Goal: Task Accomplishment & Management: Manage account settings

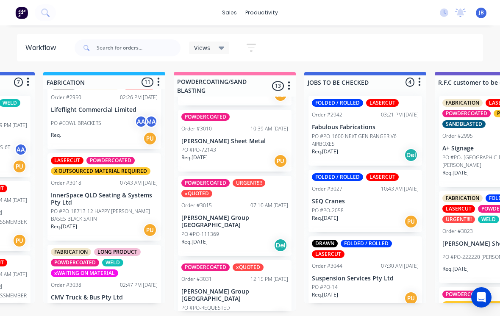
scroll to position [638, 0]
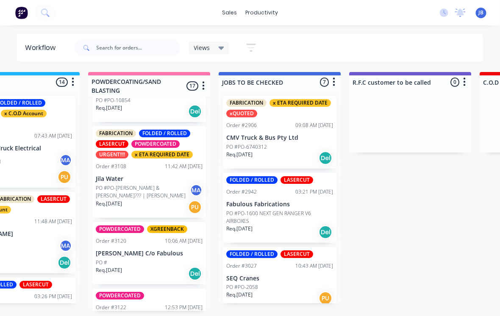
scroll to position [1105, 0]
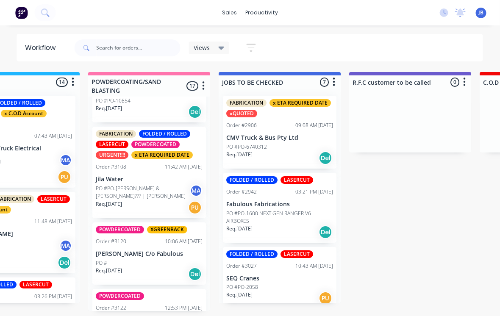
click at [110, 250] on p "[PERSON_NAME] C/o Fabulous" at bounding box center [149, 253] width 107 height 7
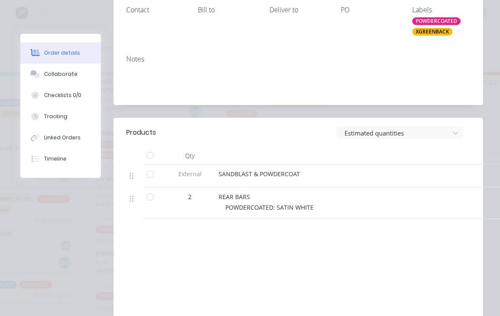
scroll to position [189, 0]
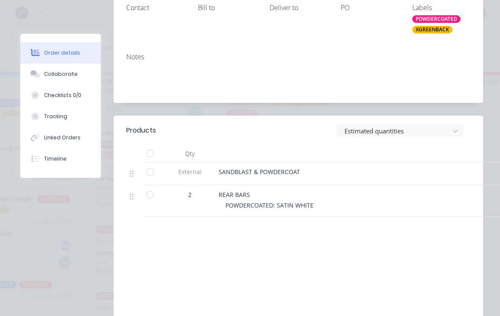
click at [45, 79] on button "Collaborate" at bounding box center [60, 74] width 81 height 21
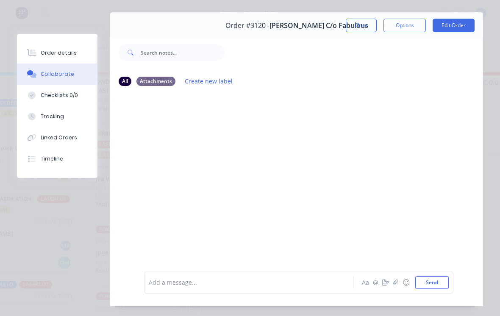
scroll to position [22, 0]
click at [47, 117] on div "Tracking" at bounding box center [52, 117] width 23 height 8
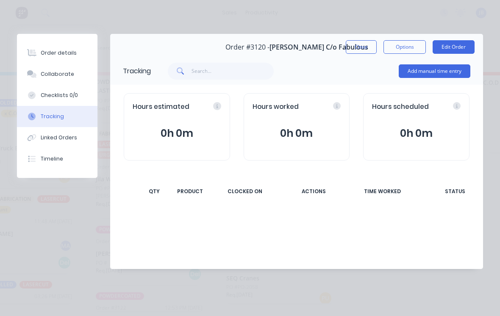
scroll to position [0, 0]
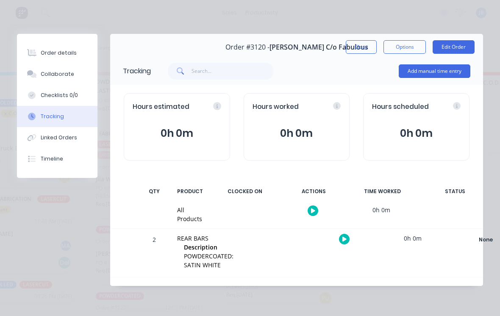
click at [437, 72] on button "Add manual time entry" at bounding box center [435, 71] width 72 height 14
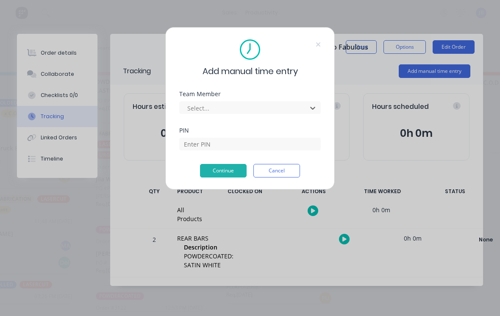
scroll to position [0, 843]
type input "[PERSON_NAME]"
click at [190, 146] on input at bounding box center [250, 144] width 142 height 13
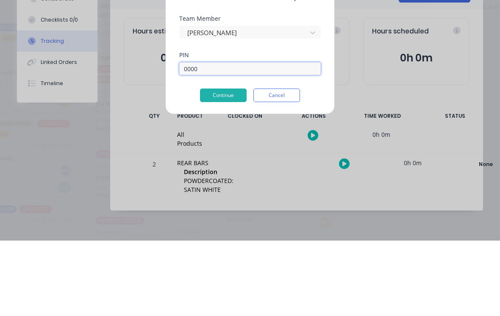
type input "0000"
click at [212, 164] on button "Continue" at bounding box center [223, 171] width 47 height 14
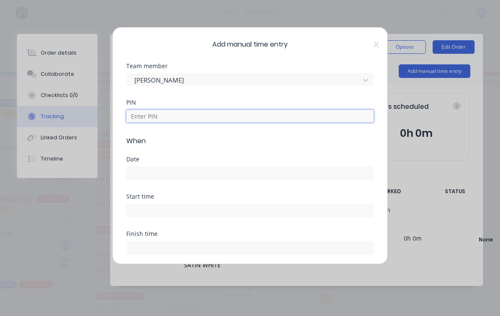
click at [140, 110] on input at bounding box center [249, 116] width 247 height 13
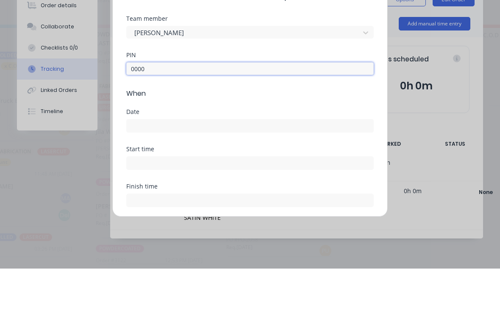
click at [143, 167] on input at bounding box center [250, 173] width 247 height 13
type input "0000"
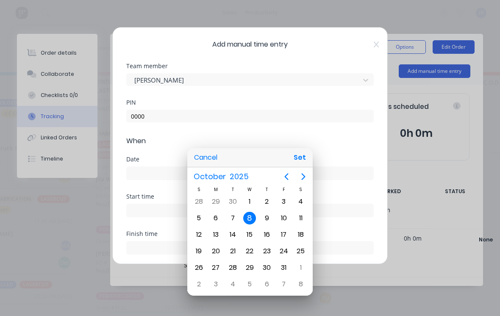
click at [265, 201] on div "2" at bounding box center [267, 201] width 13 height 13
click at [295, 160] on button "Set" at bounding box center [299, 157] width 19 height 15
type input "[DATE]"
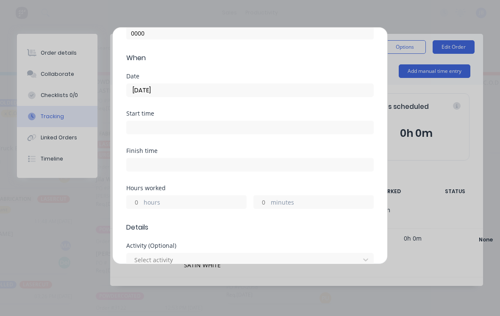
scroll to position [86, 0]
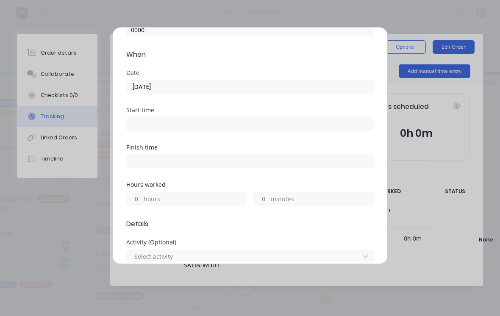
click at [133, 192] on input "hours" at bounding box center [134, 198] width 15 height 13
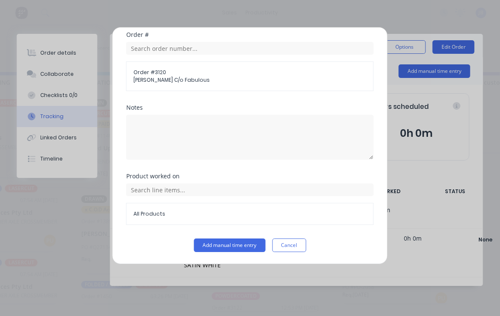
scroll to position [445, 0]
type input "1"
click at [205, 248] on button "Add manual time entry" at bounding box center [230, 246] width 72 height 14
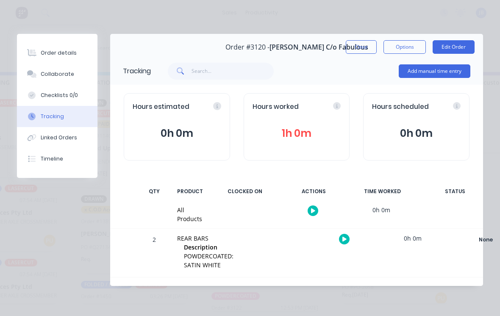
click at [358, 51] on button "Close" at bounding box center [361, 47] width 31 height 14
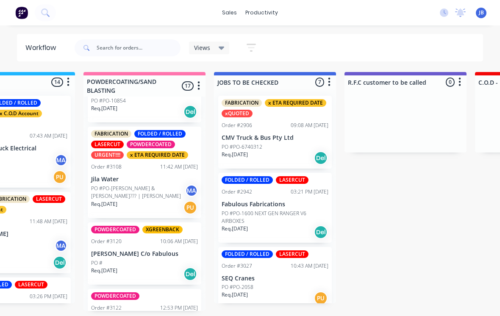
scroll to position [6, 849]
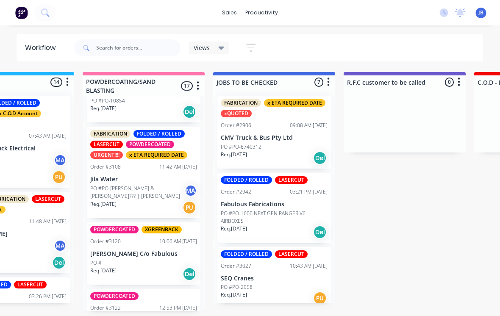
click at [108, 250] on p "[PERSON_NAME] C/o Fabulous" at bounding box center [144, 253] width 107 height 7
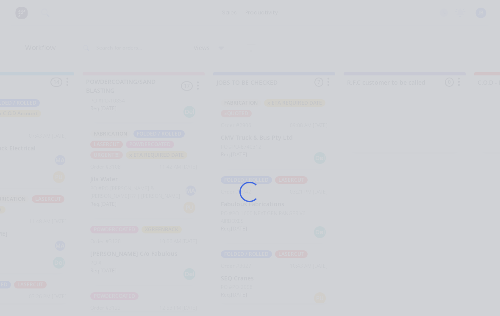
scroll to position [6, 849]
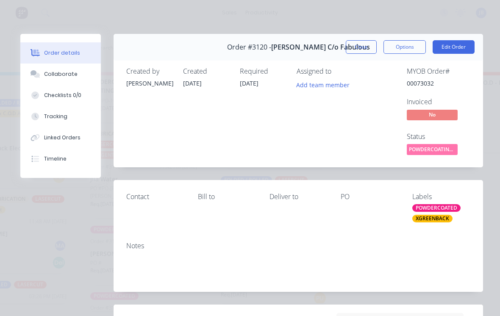
click at [50, 122] on button "Tracking" at bounding box center [60, 116] width 81 height 21
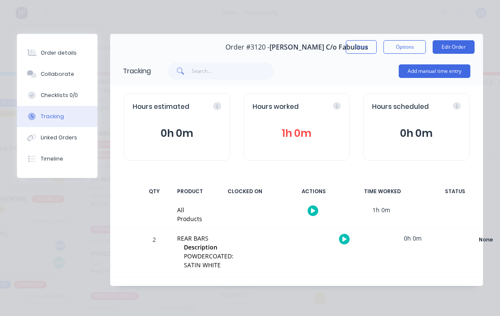
click at [276, 133] on button "1h 0m" at bounding box center [297, 133] width 89 height 16
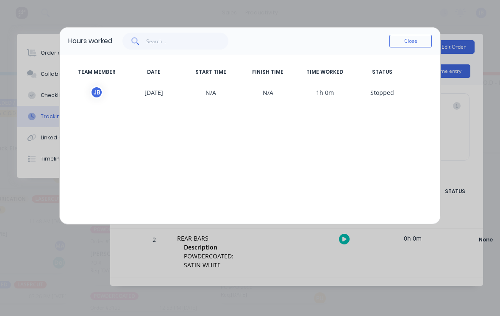
click at [415, 46] on button "Close" at bounding box center [410, 41] width 42 height 13
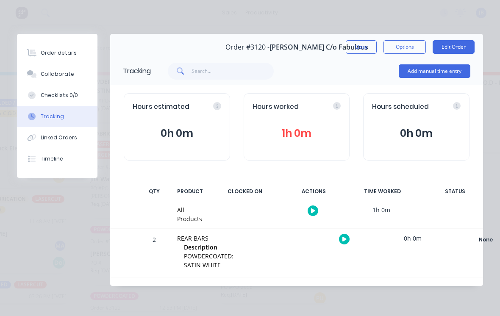
click at [47, 76] on div "Collaborate" at bounding box center [57, 74] width 33 height 8
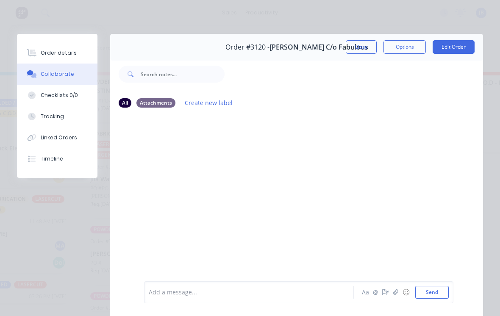
click at [43, 88] on button "Checklists 0/0" at bounding box center [57, 95] width 81 height 21
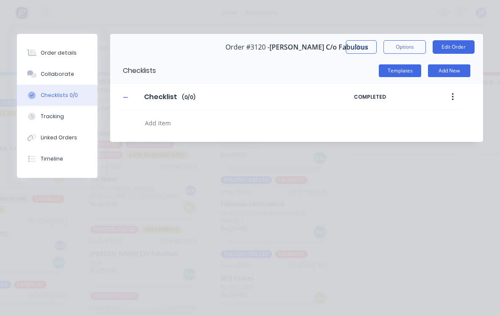
click at [41, 54] on div "Order details" at bounding box center [59, 53] width 36 height 8
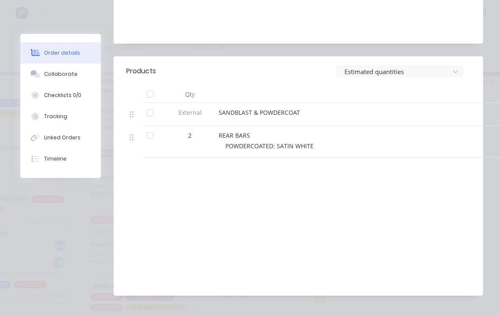
scroll to position [247, 0]
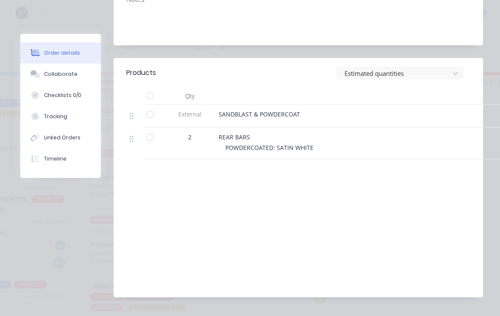
click at [41, 114] on div at bounding box center [35, 117] width 13 height 8
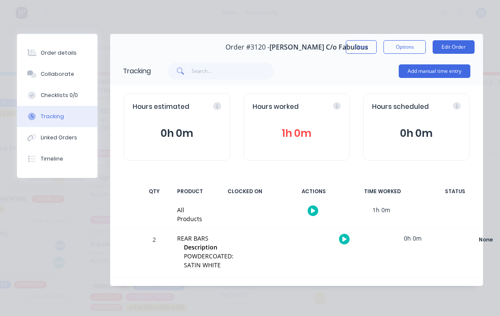
click at [355, 48] on button "Close" at bounding box center [361, 47] width 31 height 14
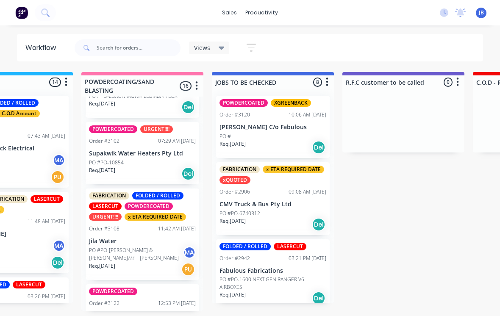
scroll to position [1039, 0]
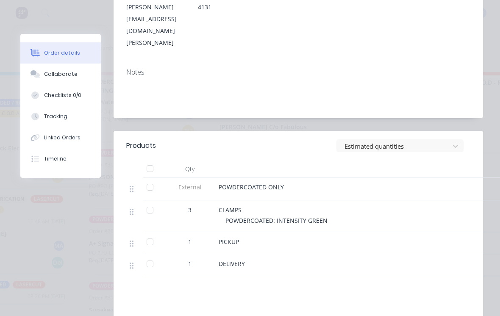
scroll to position [227, 0]
click at [45, 68] on button "Collaborate" at bounding box center [60, 74] width 81 height 21
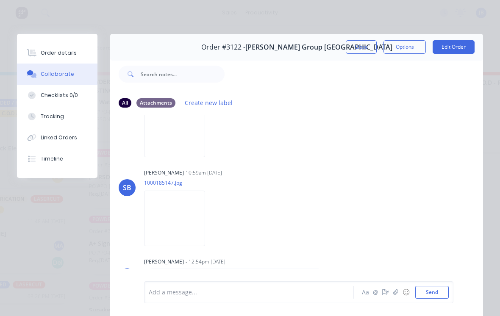
scroll to position [242, 0]
click at [163, 142] on img at bounding box center [174, 130] width 61 height 56
click at [173, 226] on img at bounding box center [174, 219] width 61 height 56
click at [49, 52] on div "Order details" at bounding box center [59, 53] width 36 height 8
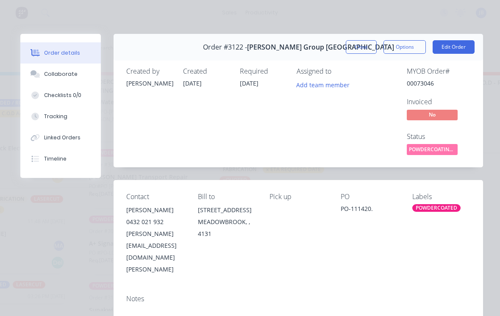
click at [360, 43] on button "Close" at bounding box center [361, 47] width 31 height 14
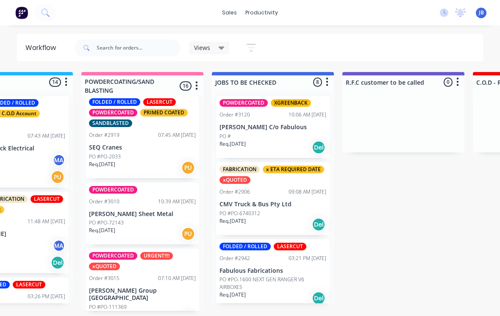
scroll to position [455, 0]
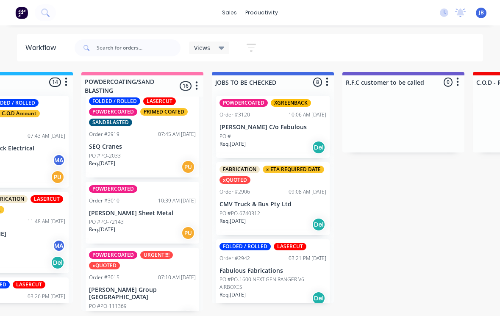
click at [116, 274] on div "Order #3015" at bounding box center [104, 278] width 31 height 8
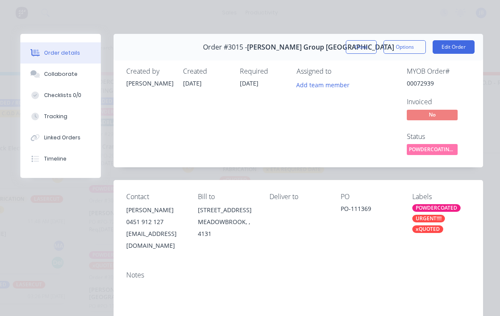
scroll to position [0, 0]
click at [353, 47] on button "Close" at bounding box center [361, 47] width 31 height 14
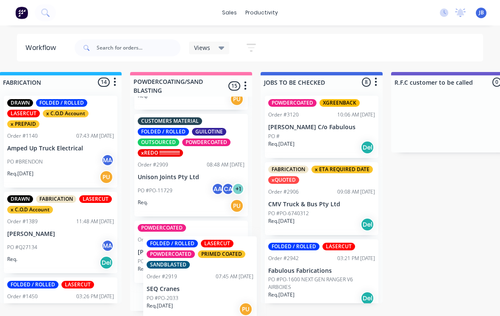
scroll to position [333, 0]
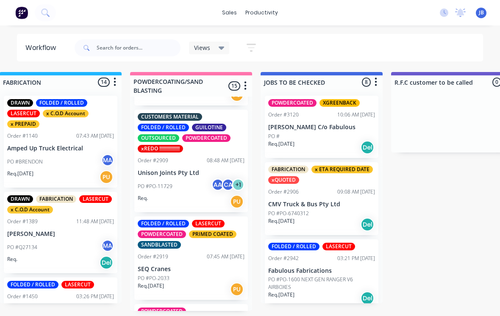
click at [169, 266] on p "SEQ Cranes" at bounding box center [191, 269] width 107 height 7
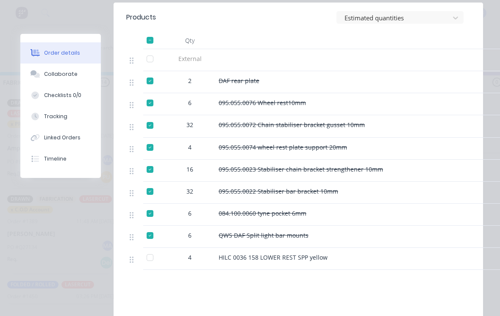
scroll to position [339, 0]
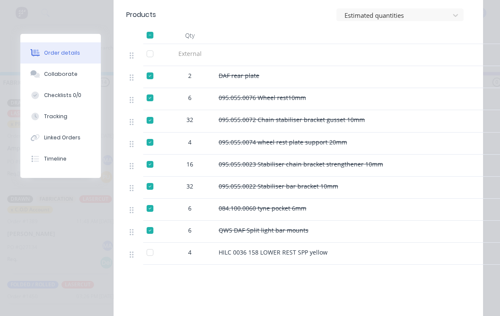
click at [49, 81] on button "Collaborate" at bounding box center [60, 74] width 81 height 21
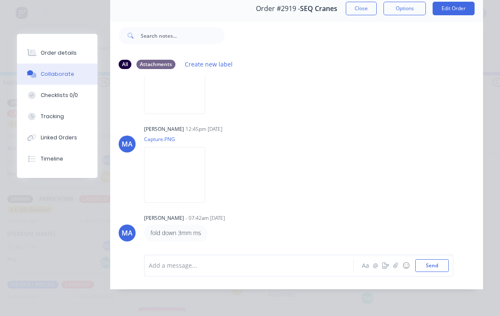
scroll to position [48, 0]
click at [164, 185] on img at bounding box center [174, 175] width 61 height 56
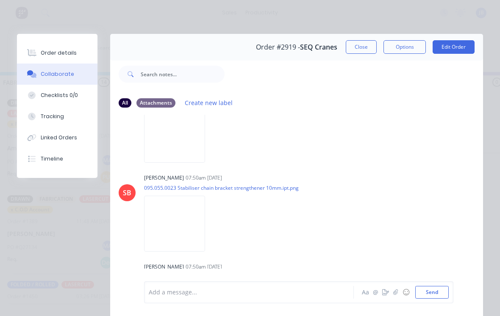
scroll to position [965, 0]
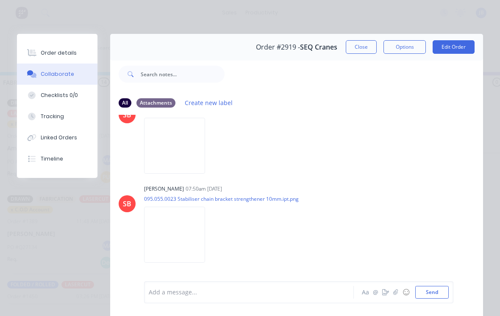
click at [358, 44] on button "Close" at bounding box center [361, 47] width 31 height 14
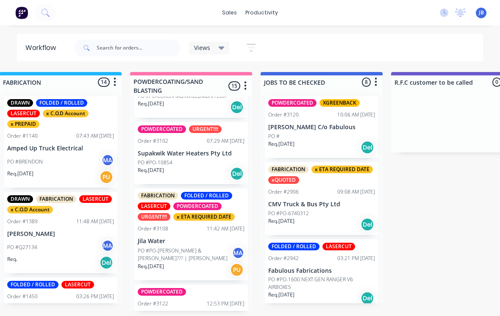
scroll to position [960, 0]
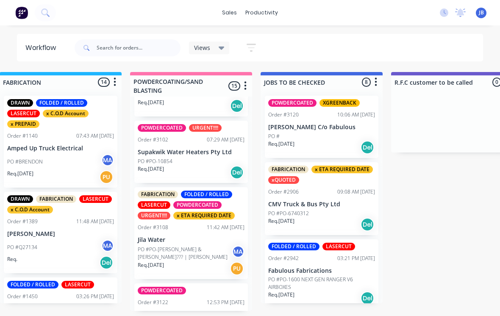
click at [201, 311] on p "[PERSON_NAME] Group [GEOGRAPHIC_DATA]" at bounding box center [191, 318] width 107 height 14
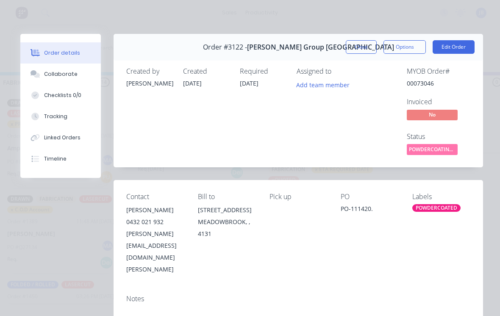
scroll to position [0, 0]
click at [352, 50] on button "Close" at bounding box center [361, 47] width 31 height 14
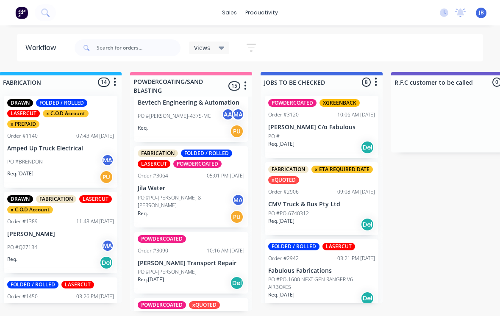
scroll to position [711, 0]
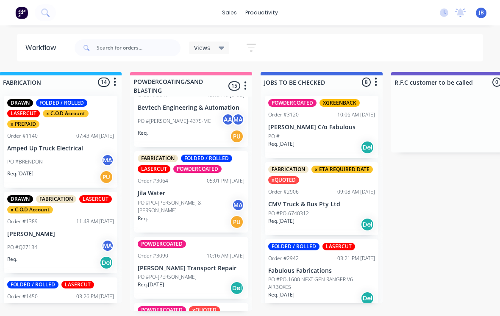
click at [218, 240] on div "POWDERCOATED Order #3090 10:16 AM [DATE] [PERSON_NAME] Transport Repair PO #PO-…" at bounding box center [191, 268] width 114 height 62
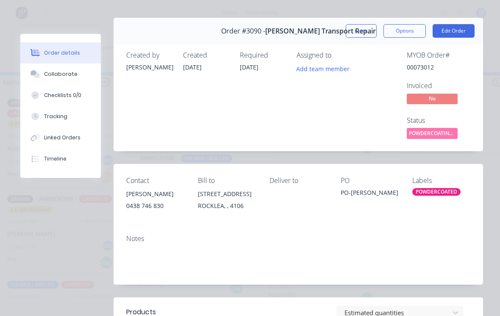
scroll to position [17, 0]
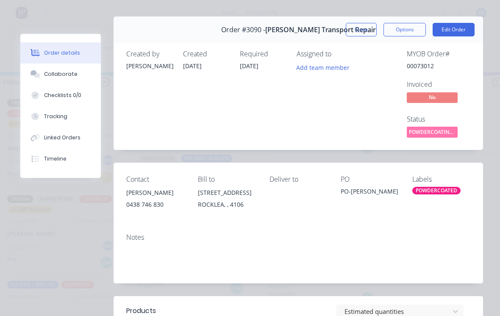
click at [378, 17] on div "Order #3090 - [PERSON_NAME] Transport Repair Close Options Edit Order" at bounding box center [298, 30] width 369 height 27
click at [356, 27] on button "Close" at bounding box center [361, 30] width 31 height 14
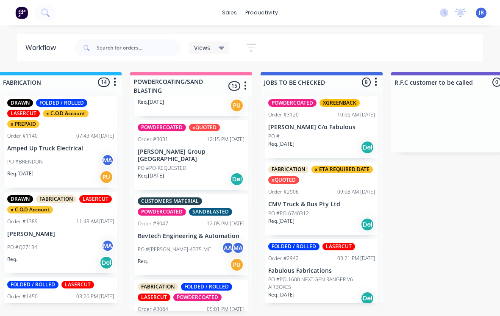
scroll to position [586, 0]
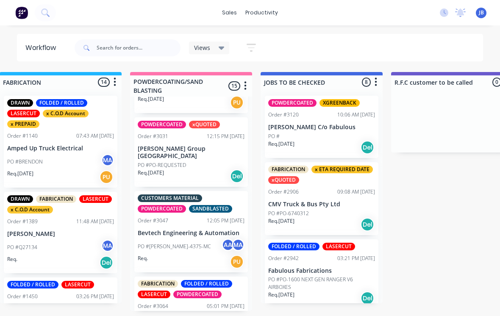
click at [232, 196] on div "CUSTOMERS MATERIAL POWDERCOATED SANDBLASTED Order #3047 12:05 PM [DATE] Bevtech…" at bounding box center [191, 231] width 114 height 81
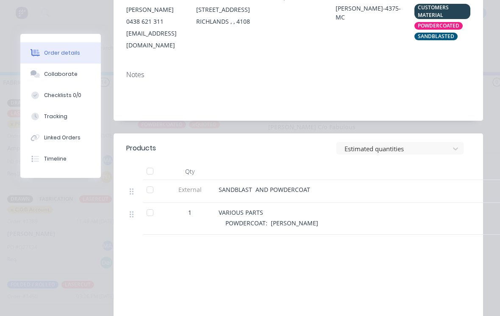
scroll to position [231, 0]
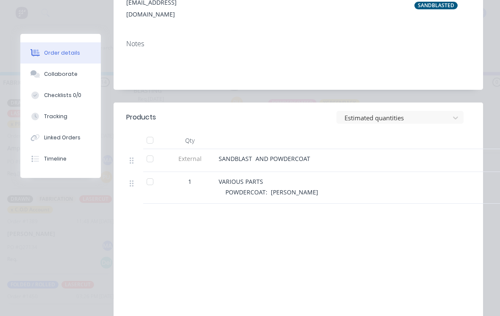
click at [79, 80] on button "Collaborate" at bounding box center [60, 74] width 81 height 21
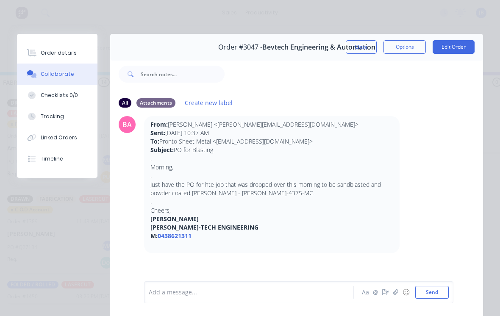
scroll to position [15, 0]
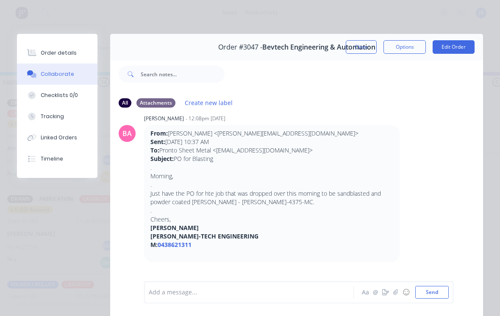
click at [362, 46] on button "Close" at bounding box center [361, 47] width 31 height 14
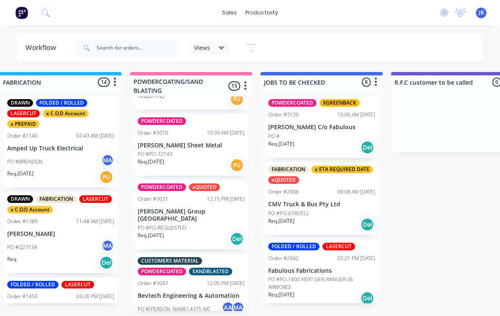
scroll to position [521, 0]
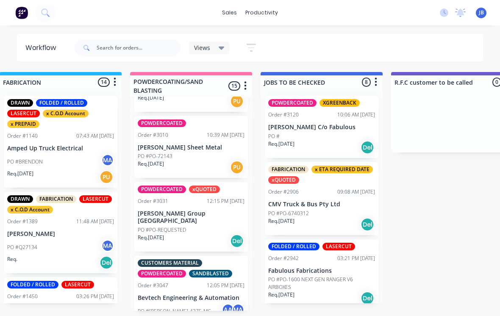
click at [200, 197] on div "Order #3031 12:15 PM [DATE]" at bounding box center [191, 201] width 107 height 8
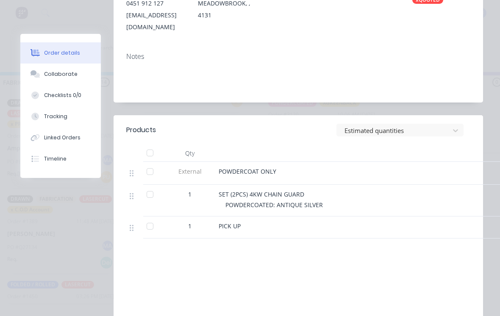
scroll to position [219, 0]
click at [75, 69] on button "Collaborate" at bounding box center [60, 74] width 81 height 21
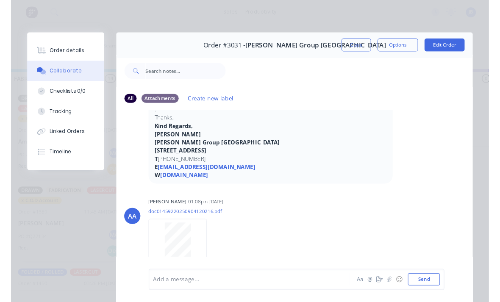
scroll to position [128, 0]
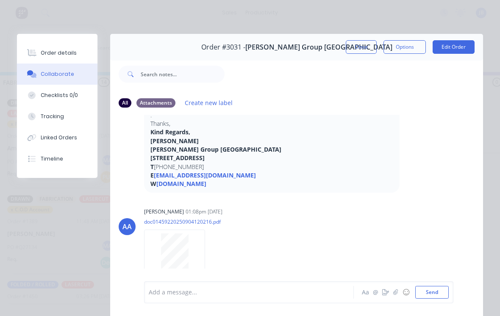
click at [154, 253] on div at bounding box center [174, 252] width 53 height 39
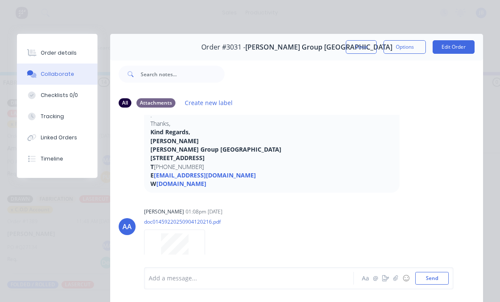
click at [41, 54] on div "Order details" at bounding box center [59, 53] width 36 height 8
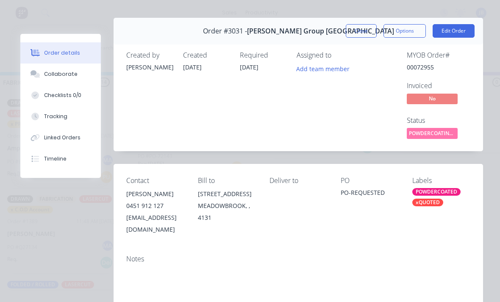
scroll to position [16, 0]
click at [358, 32] on button "Close" at bounding box center [361, 32] width 31 height 14
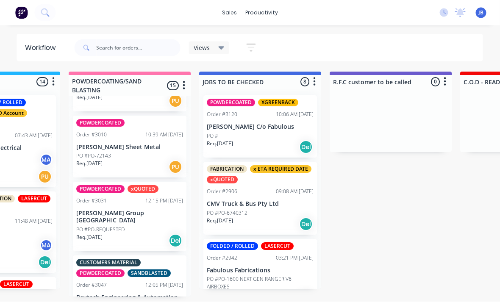
scroll to position [8, 862]
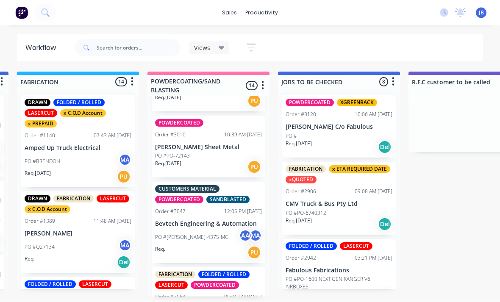
click at [183, 221] on p "Bevtech Engineering & Automation" at bounding box center [208, 224] width 107 height 7
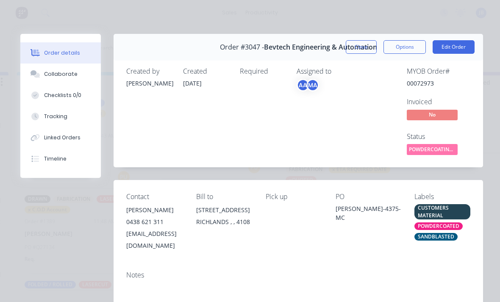
scroll to position [0, 0]
click at [362, 45] on button "Close" at bounding box center [361, 47] width 31 height 14
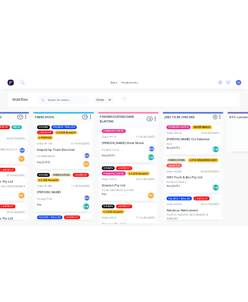
scroll to position [8, 734]
